Goal: Navigation & Orientation: Understand site structure

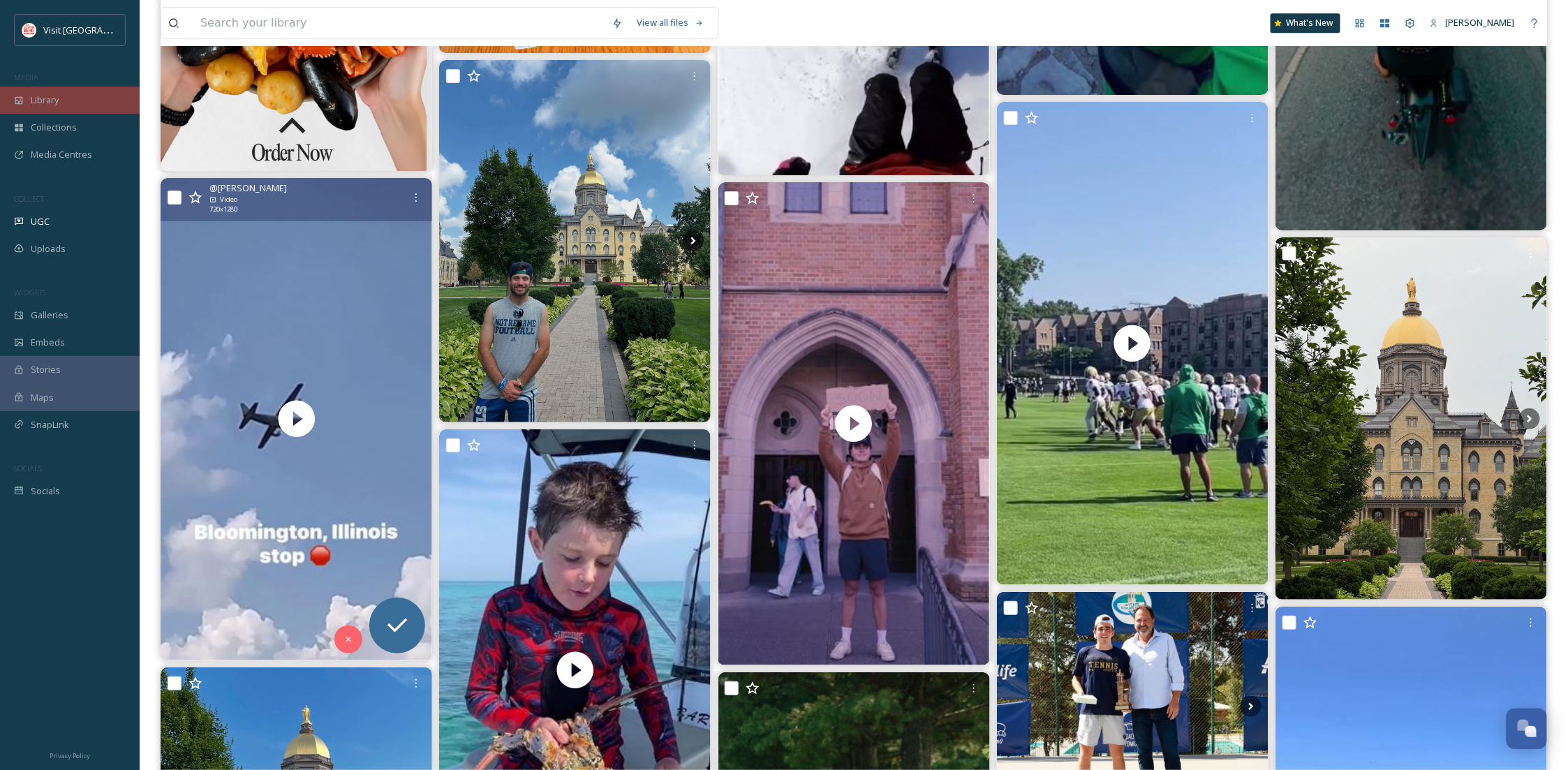
scroll to position [212, 0]
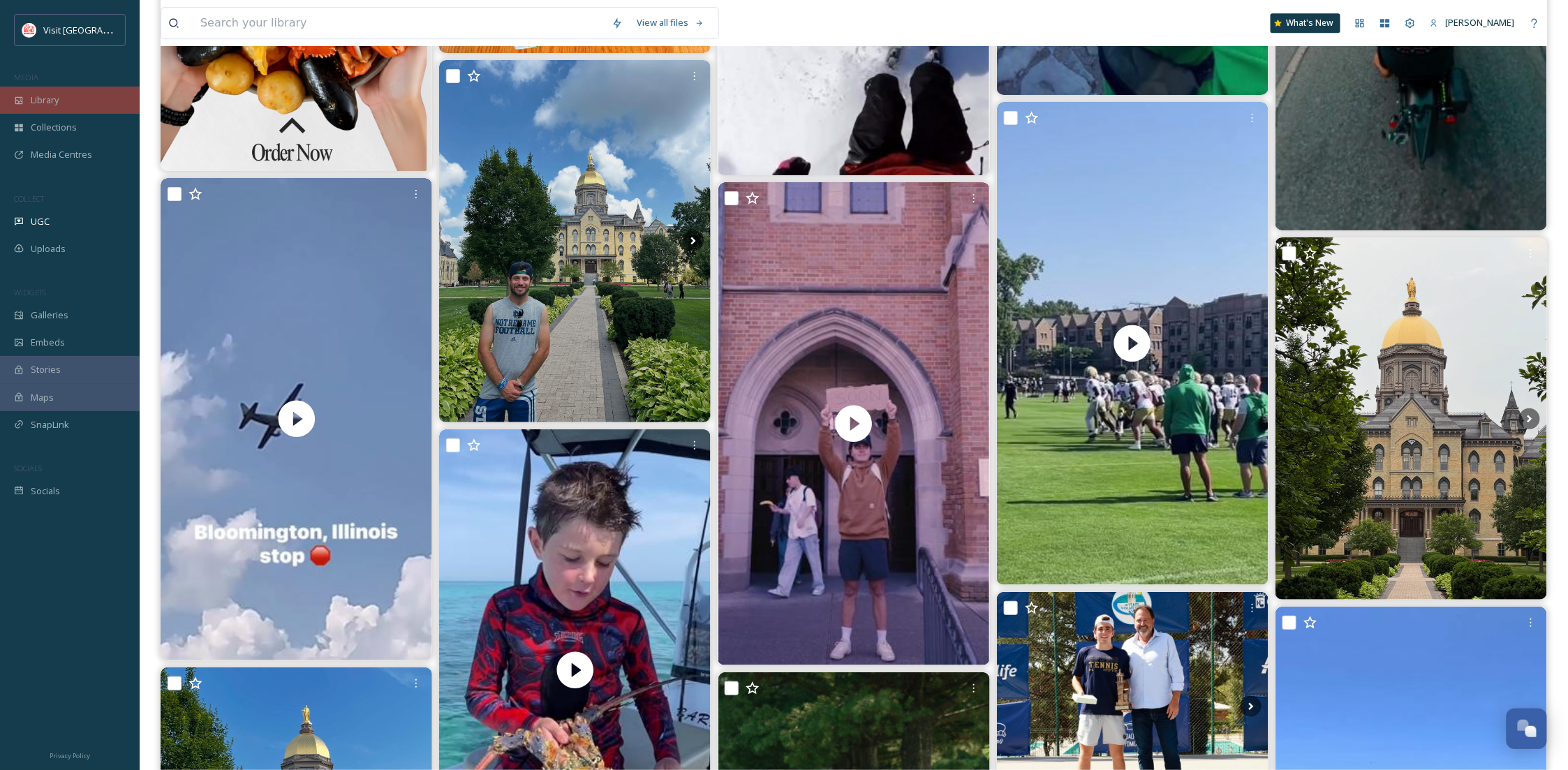
click at [66, 99] on div "Library" at bounding box center [70, 100] width 139 height 27
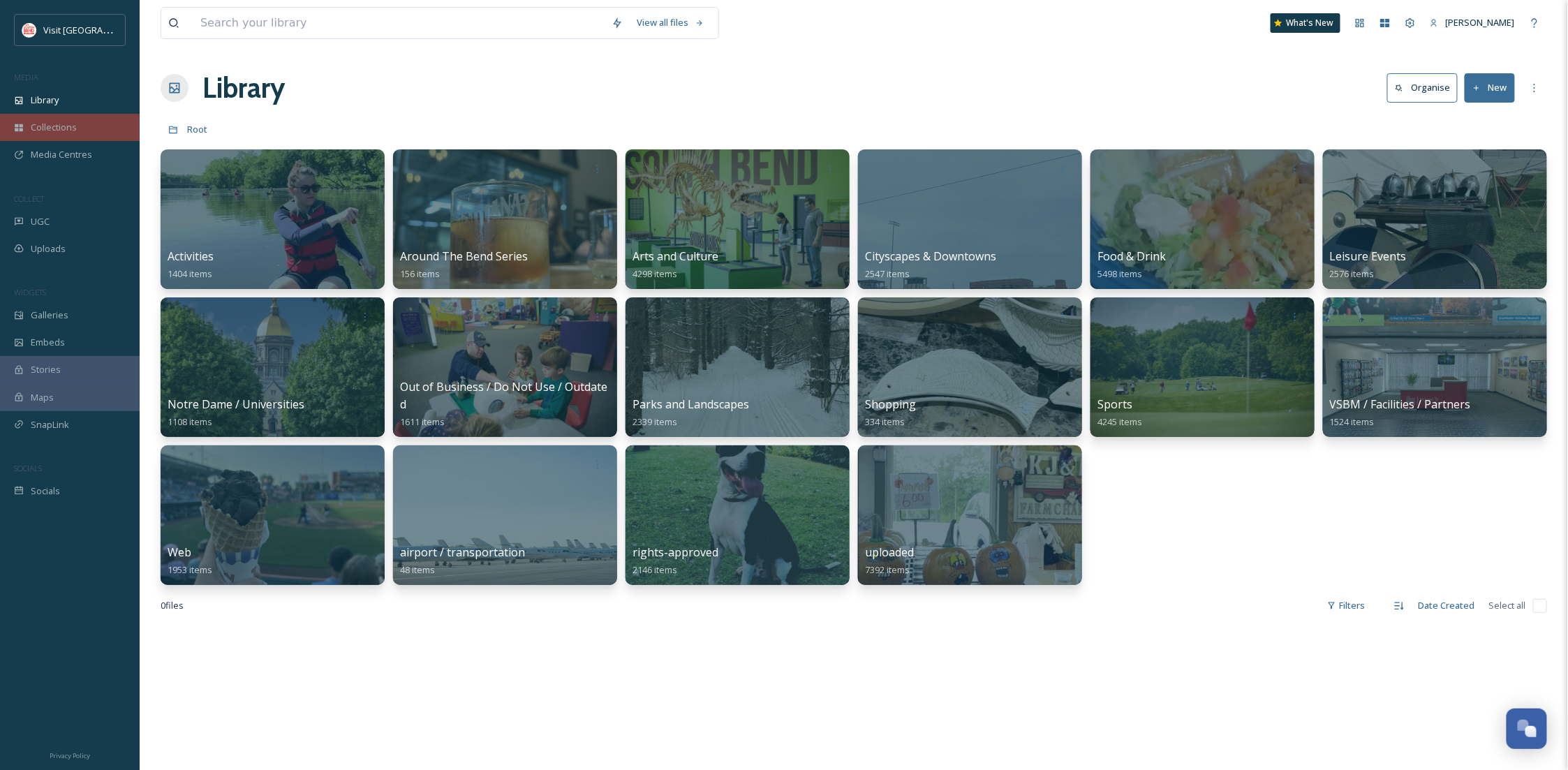
click at [48, 114] on div "Collections" at bounding box center [70, 128] width 139 height 27
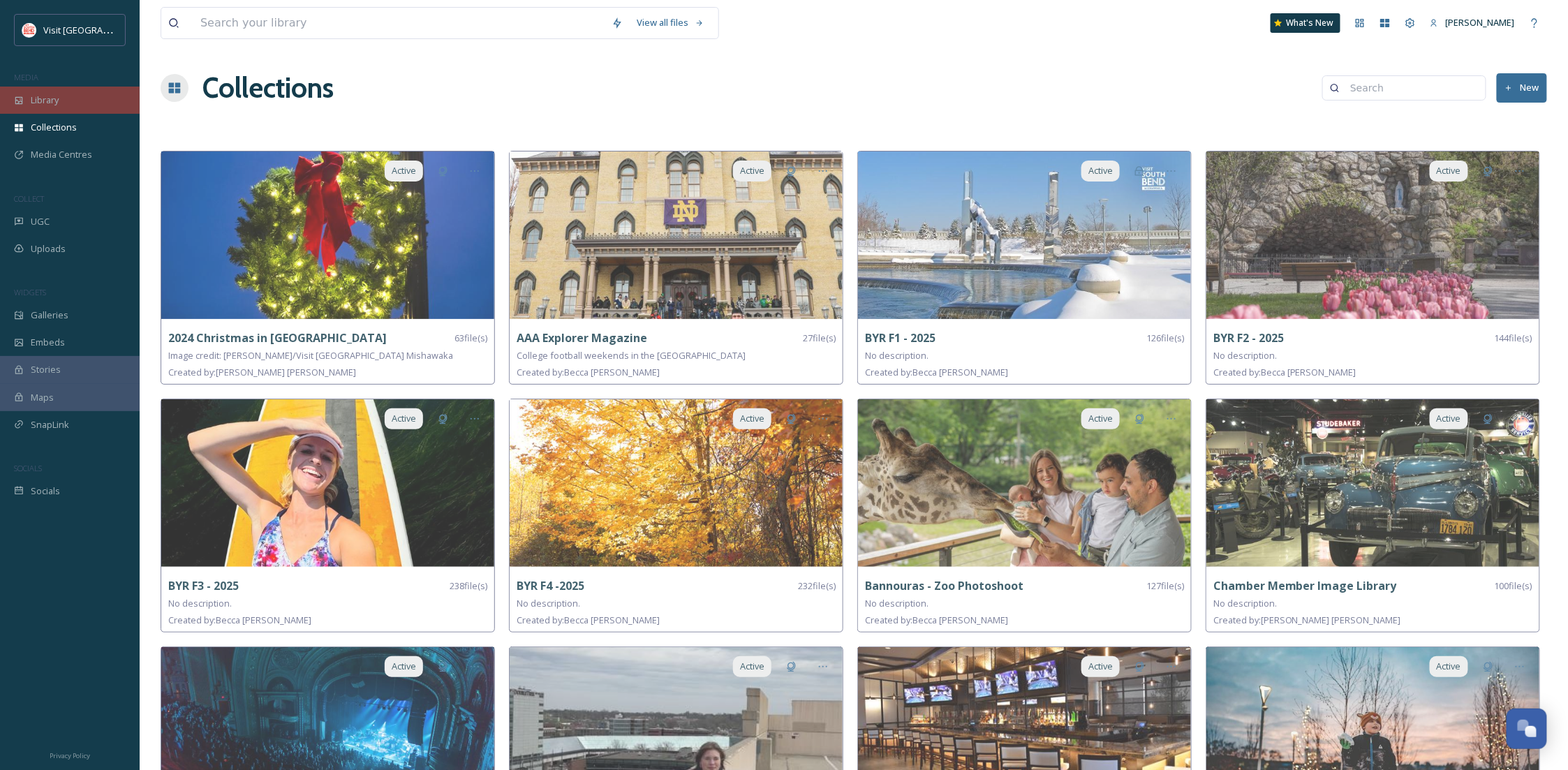
click at [48, 103] on span "Library" at bounding box center [44, 100] width 28 height 13
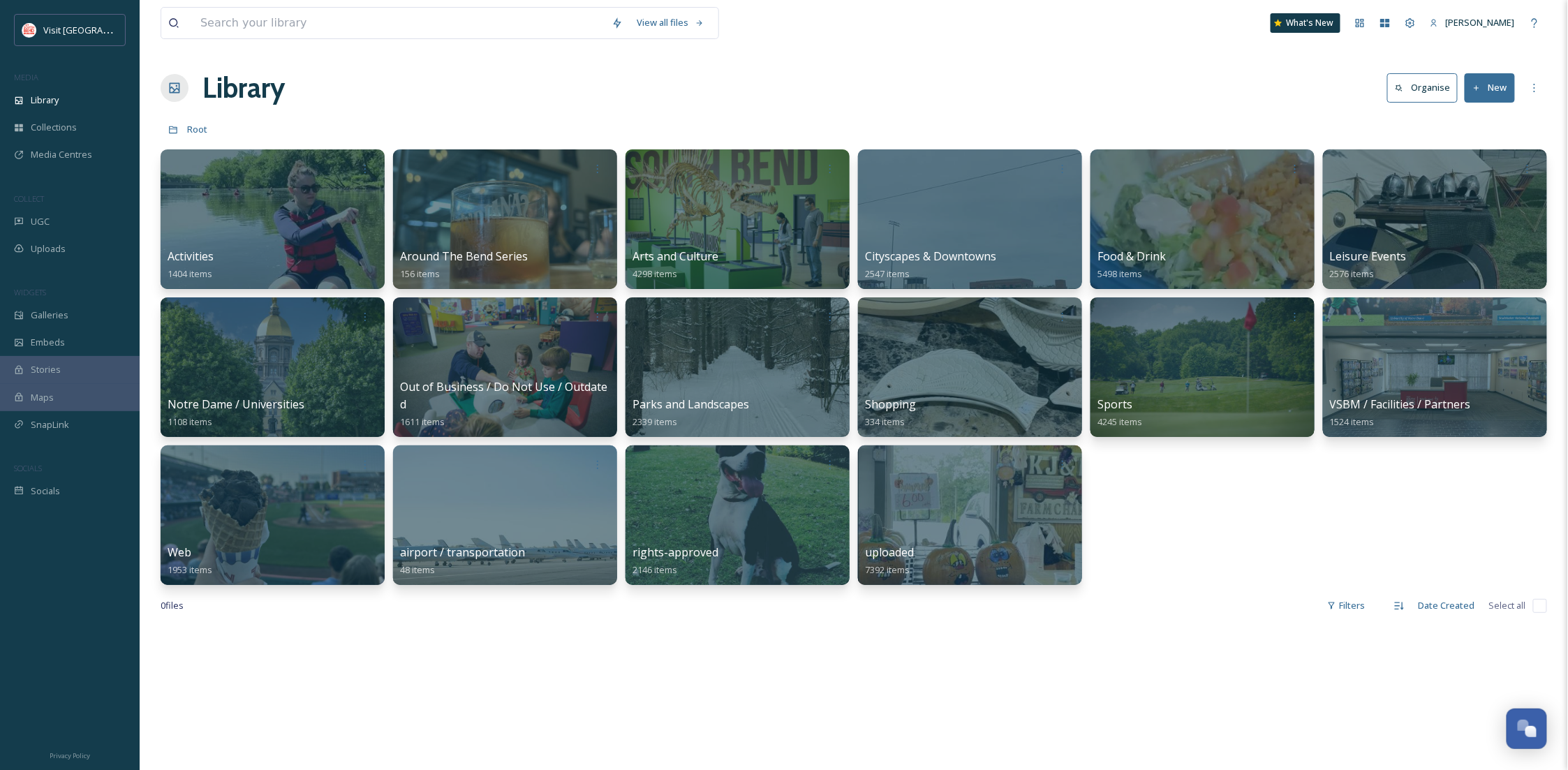
click at [46, 391] on span "Maps" at bounding box center [42, 397] width 23 height 13
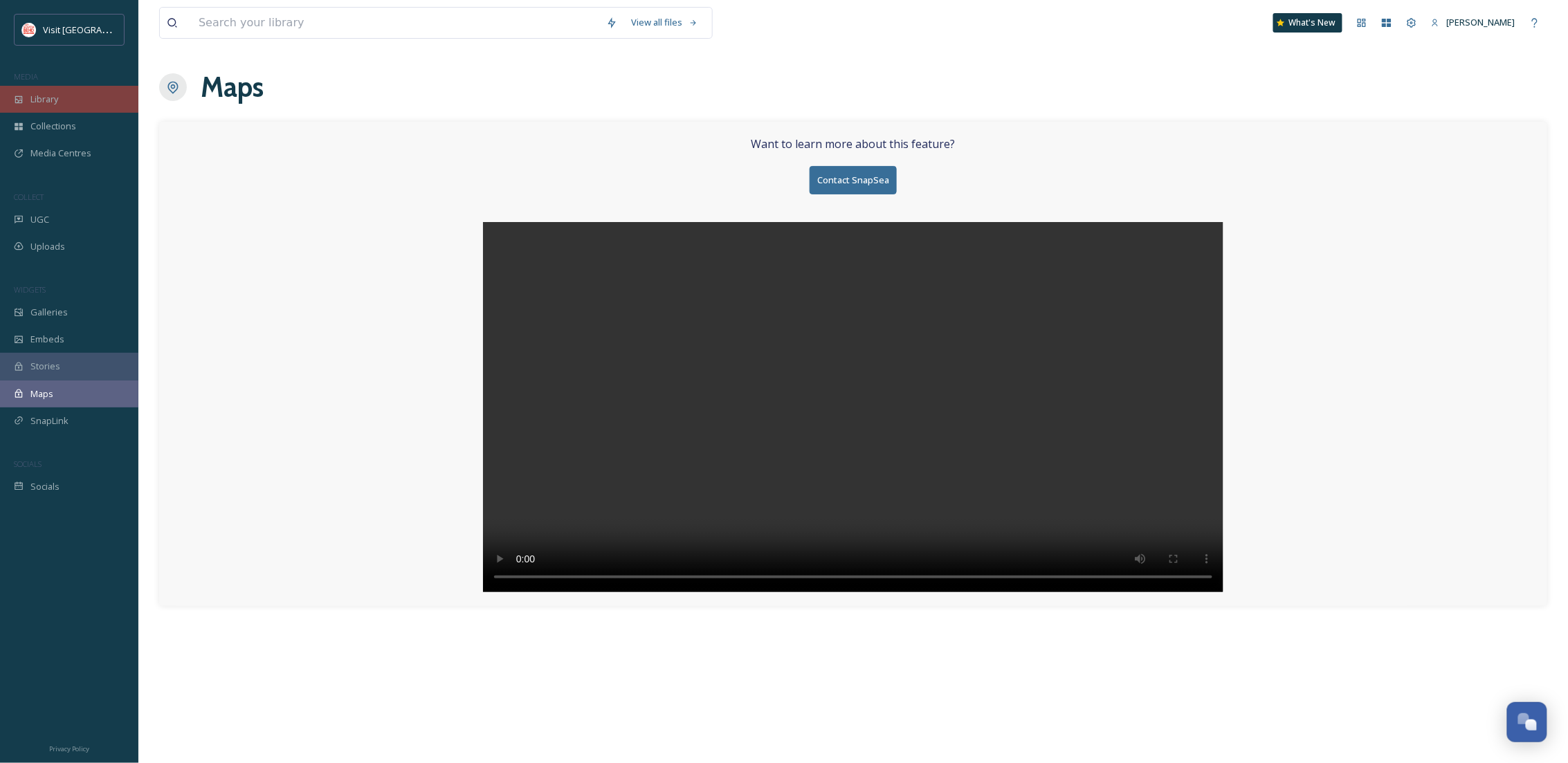
click at [73, 107] on div "Library" at bounding box center [69, 99] width 138 height 27
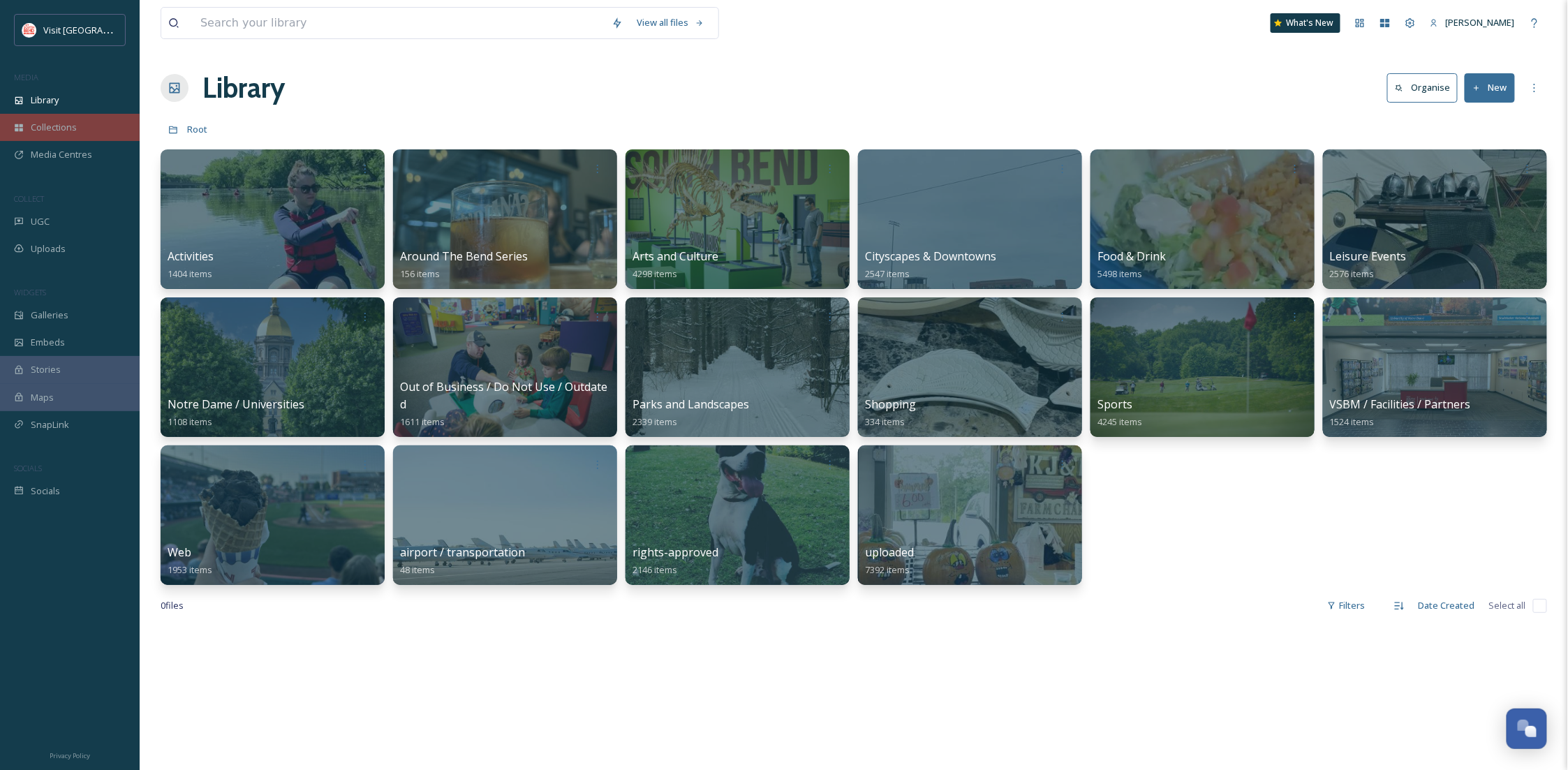
click at [70, 139] on div "Collections" at bounding box center [70, 128] width 139 height 27
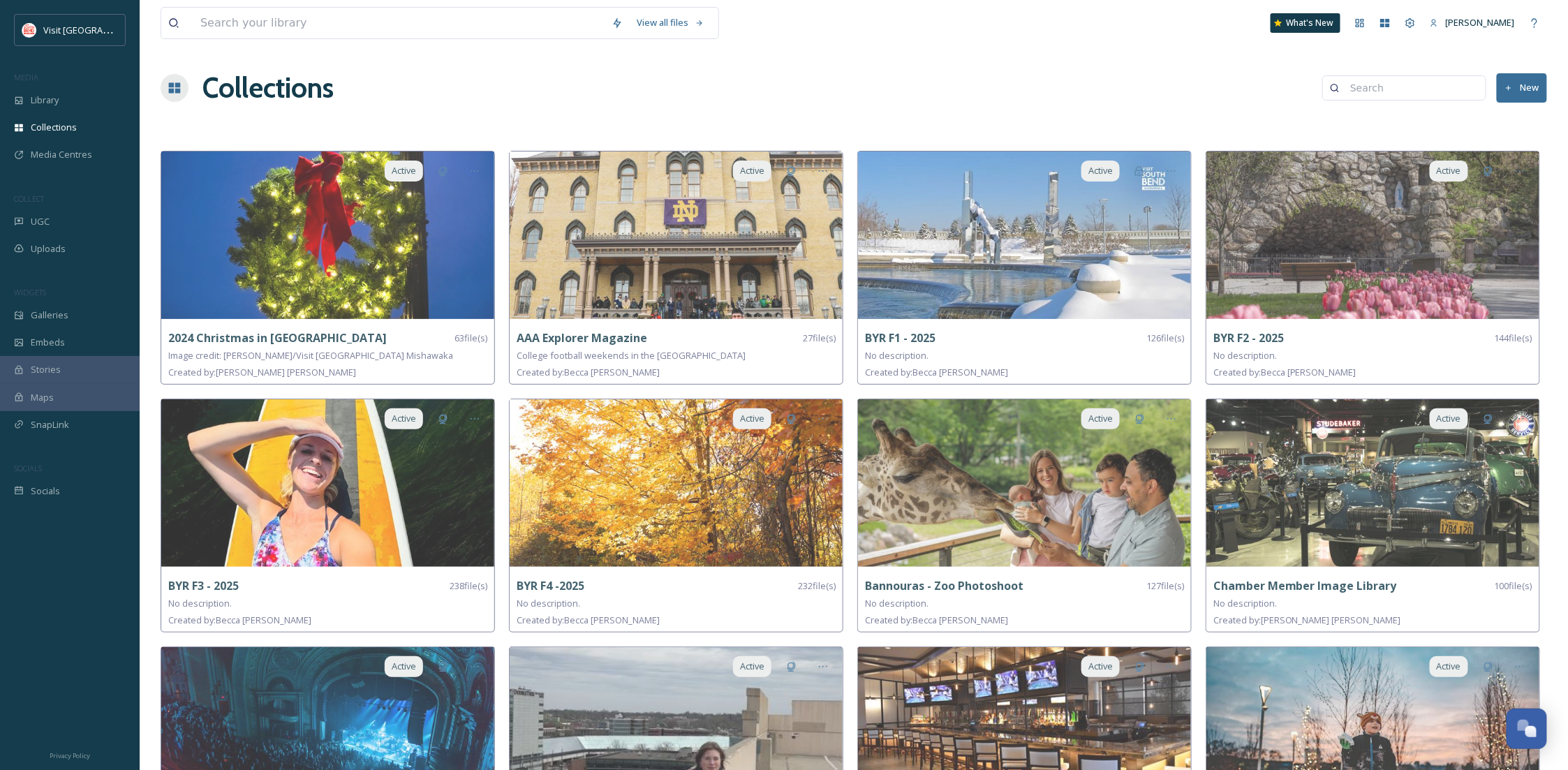
click at [60, 398] on div "Maps" at bounding box center [70, 398] width 139 height 27
